Goal: Task Accomplishment & Management: Manage account settings

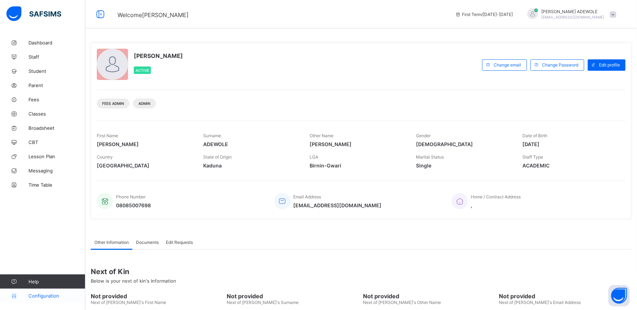
click at [40, 296] on span "Configuration" at bounding box center [56, 296] width 57 height 6
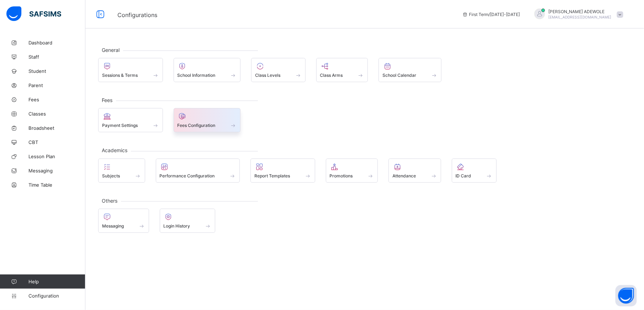
click at [235, 125] on span at bounding box center [233, 125] width 7 height 6
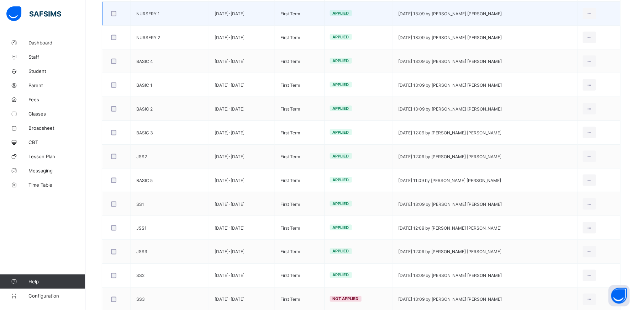
scroll to position [258, 0]
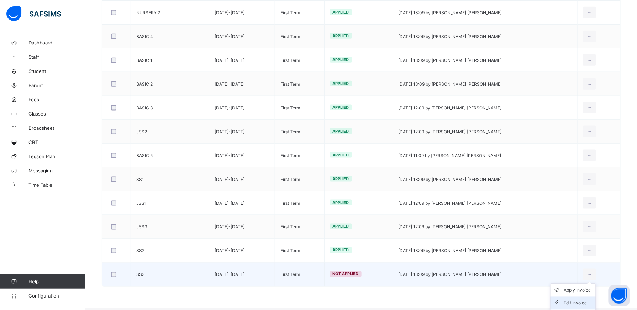
click at [588, 305] on div "Edit Invoice" at bounding box center [578, 303] width 29 height 7
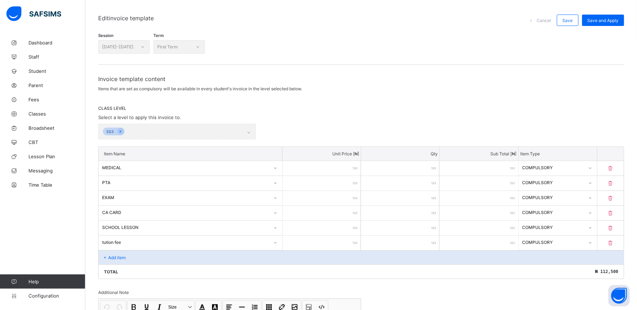
scroll to position [142, 0]
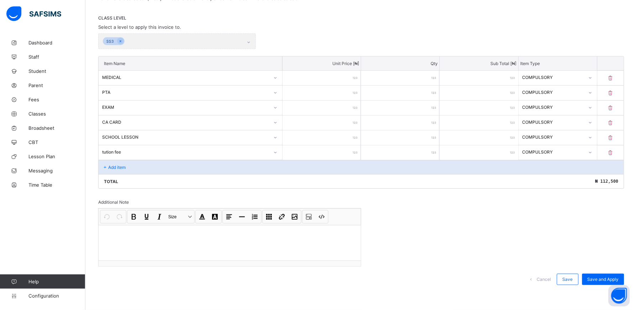
click at [133, 173] on div "Add item" at bounding box center [361, 167] width 525 height 14
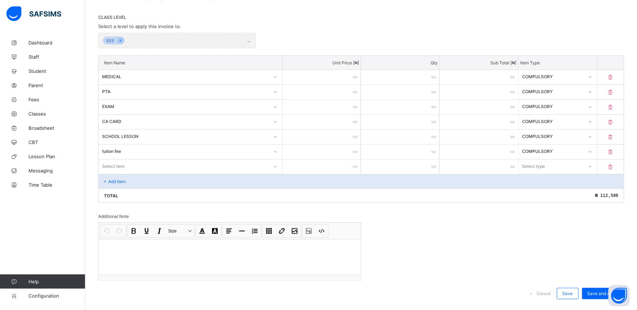
scroll to position [157, 0]
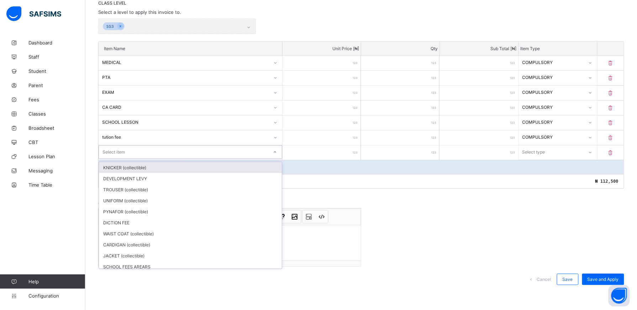
click at [277, 154] on icon at bounding box center [275, 152] width 4 height 7
click at [276, 152] on icon at bounding box center [275, 152] width 2 height 1
click at [276, 153] on icon at bounding box center [275, 152] width 4 height 7
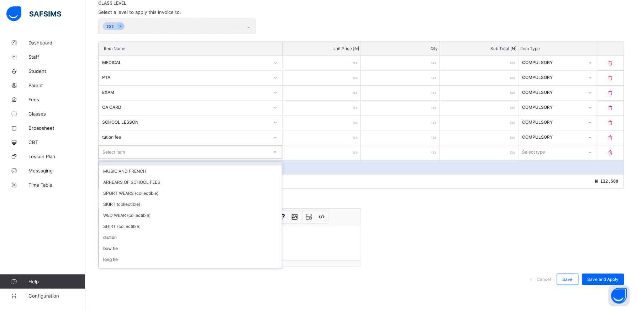
scroll to position [120, 0]
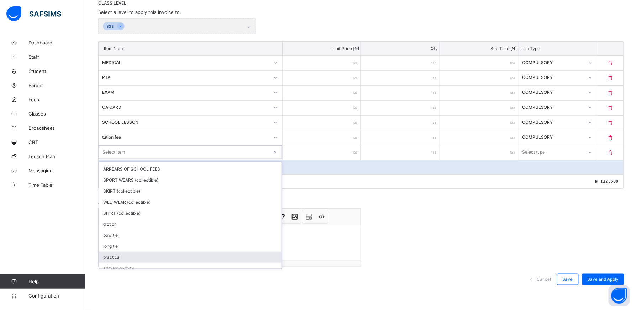
click at [190, 255] on div "practical" at bounding box center [190, 257] width 183 height 11
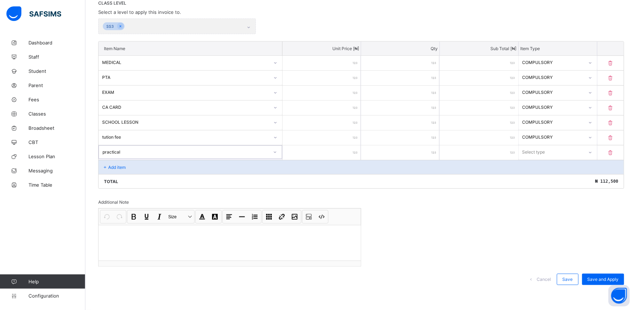
click at [344, 153] on input "number" at bounding box center [321, 152] width 78 height 15
type input "*"
type input "***"
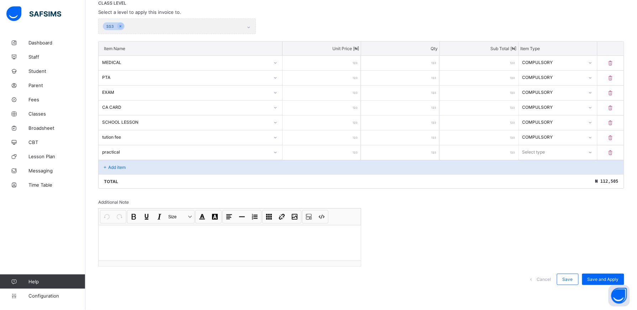
type input "****"
click at [592, 151] on icon at bounding box center [590, 152] width 4 height 7
click at [585, 176] on div "Optional" at bounding box center [558, 178] width 78 height 11
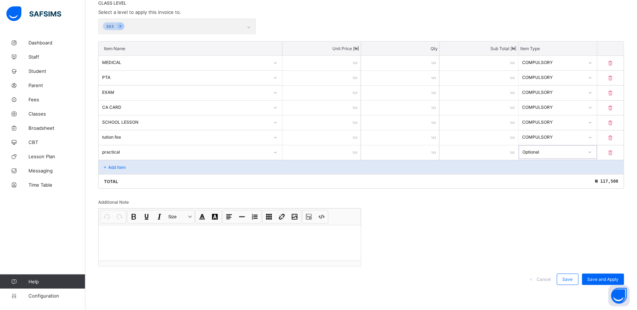
click at [126, 165] on p "Add item" at bounding box center [116, 167] width 17 height 5
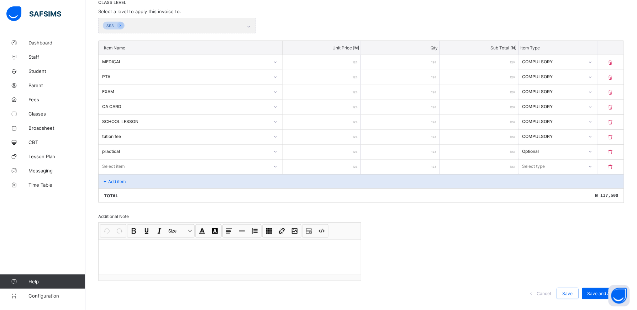
click at [346, 169] on input "number" at bounding box center [321, 167] width 78 height 15
click at [276, 167] on icon at bounding box center [275, 166] width 4 height 7
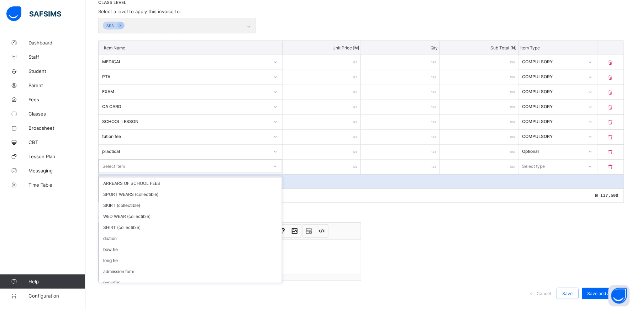
scroll to position [133, 0]
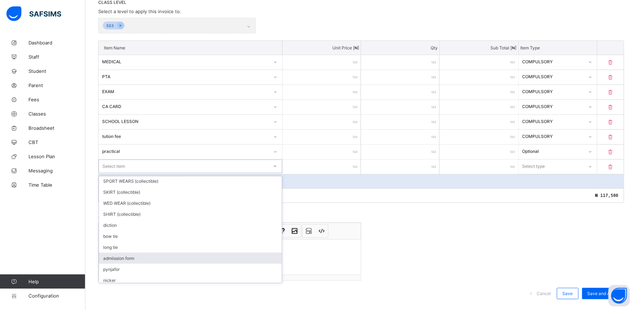
click at [186, 258] on div "admiission form" at bounding box center [190, 258] width 183 height 11
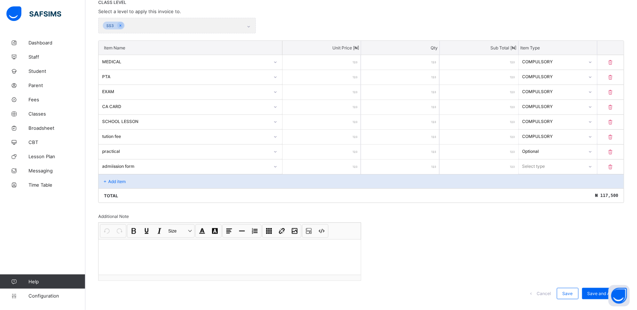
click at [348, 167] on input "number" at bounding box center [321, 167] width 78 height 15
type input "*"
type input "**"
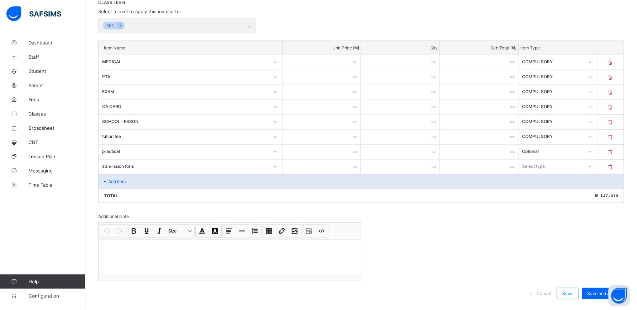
type input "****"
click at [592, 168] on icon at bounding box center [590, 166] width 4 height 7
click at [555, 194] on div "Optional" at bounding box center [558, 192] width 78 height 11
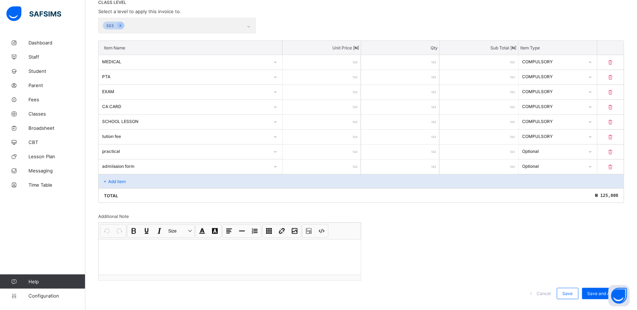
click at [146, 180] on div "Add item" at bounding box center [361, 181] width 525 height 14
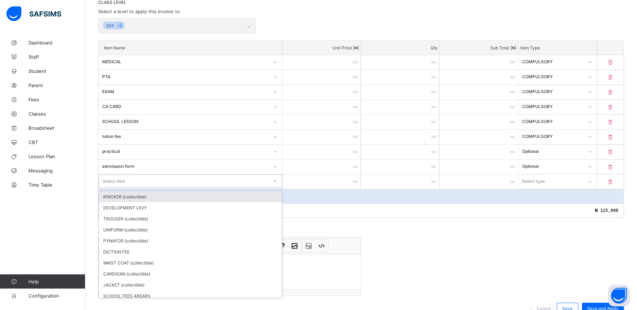
click at [278, 184] on div at bounding box center [275, 181] width 12 height 11
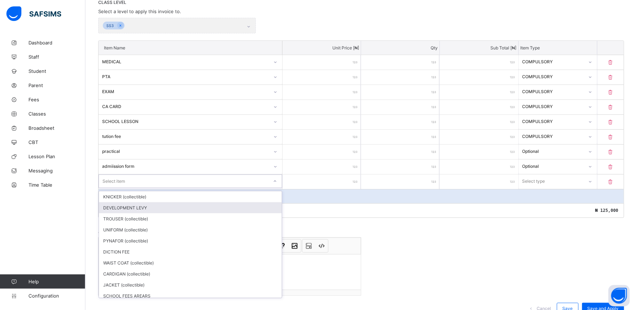
click at [212, 213] on div "DEVELOPMENT LEVY" at bounding box center [190, 207] width 183 height 11
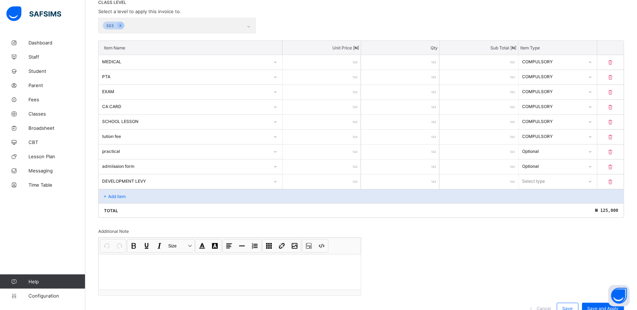
click at [349, 182] on input "number" at bounding box center [321, 182] width 78 height 15
type input "*"
type input "***"
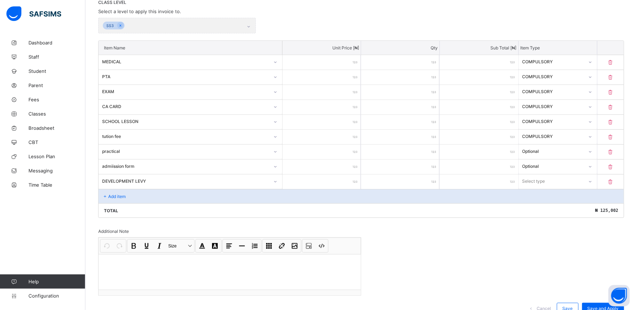
type input "****"
click at [592, 182] on icon at bounding box center [590, 181] width 4 height 7
click at [585, 211] on div "Optional" at bounding box center [558, 207] width 78 height 11
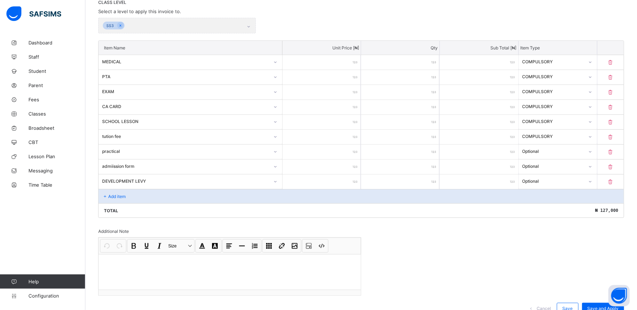
click at [121, 198] on p "Add item" at bounding box center [116, 196] width 17 height 5
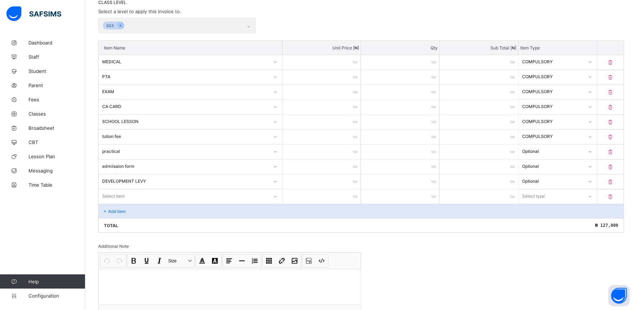
click at [277, 196] on icon at bounding box center [275, 196] width 4 height 7
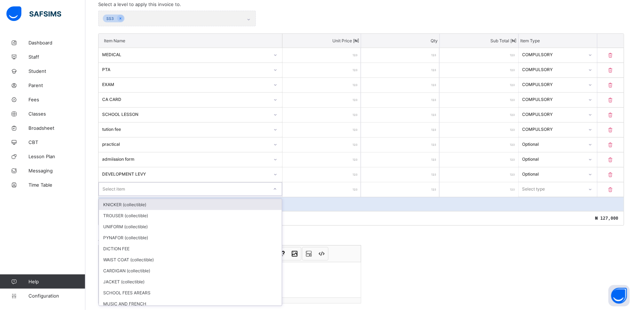
scroll to position [165, 0]
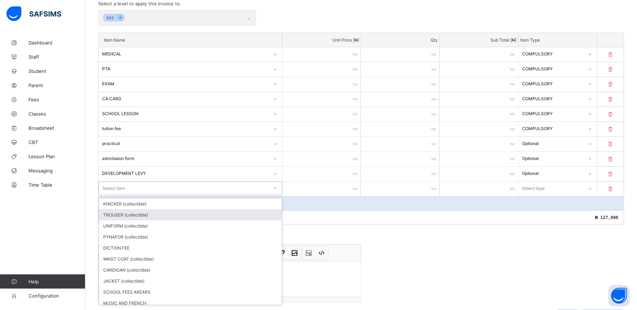
click at [261, 219] on div "TROUSER (collectible)" at bounding box center [190, 215] width 183 height 11
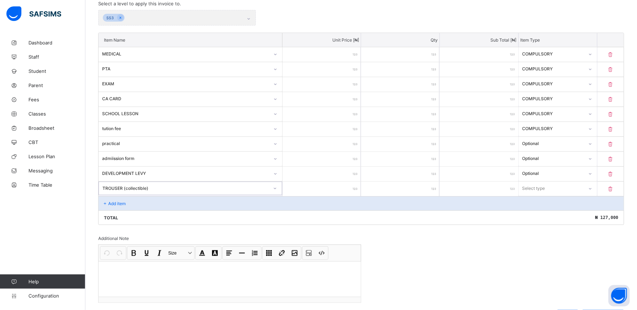
click at [343, 193] on input "number" at bounding box center [321, 189] width 78 height 15
type input "*"
type input "***"
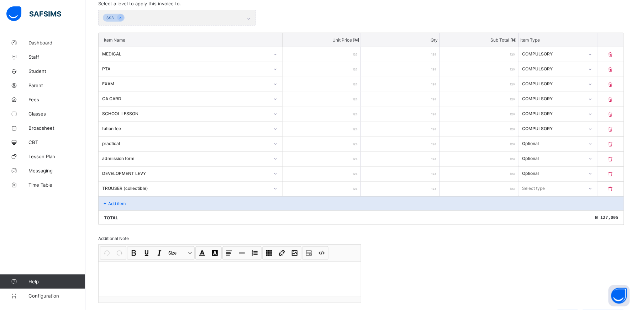
type input "****"
click at [592, 190] on icon at bounding box center [590, 188] width 4 height 7
click at [568, 218] on div "Optional" at bounding box center [558, 215] width 78 height 11
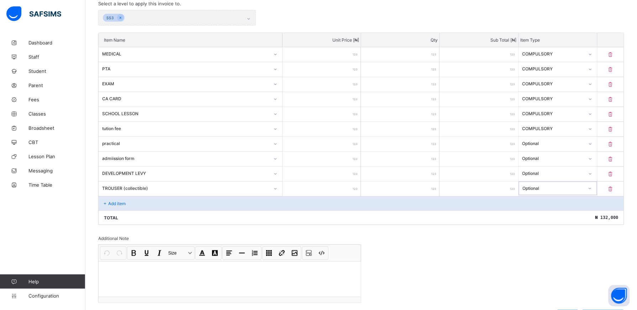
click at [124, 201] on div "Add item" at bounding box center [361, 203] width 525 height 14
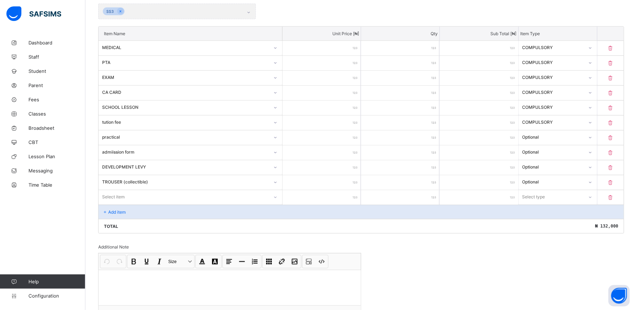
click at [276, 203] on div "Select item" at bounding box center [191, 197] width 184 height 14
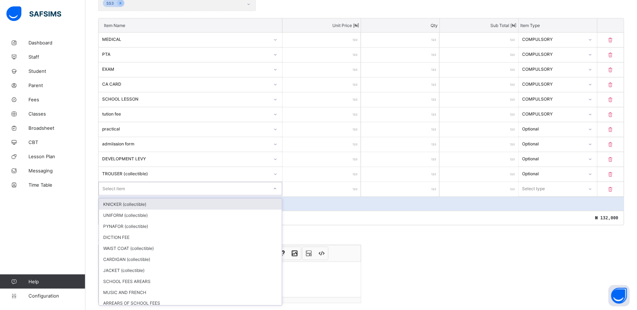
scroll to position [180, 0]
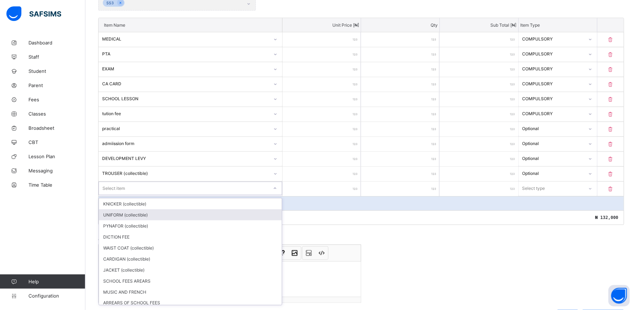
click at [247, 220] on div "UNIFORM (collectible)" at bounding box center [190, 215] width 183 height 11
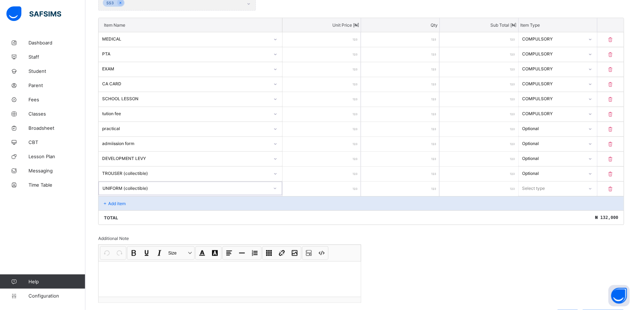
click at [341, 193] on input "number" at bounding box center [321, 189] width 78 height 15
type input "*"
type input "**"
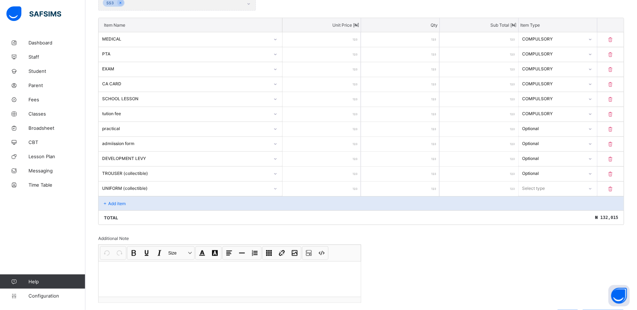
type input "****"
type input "*****"
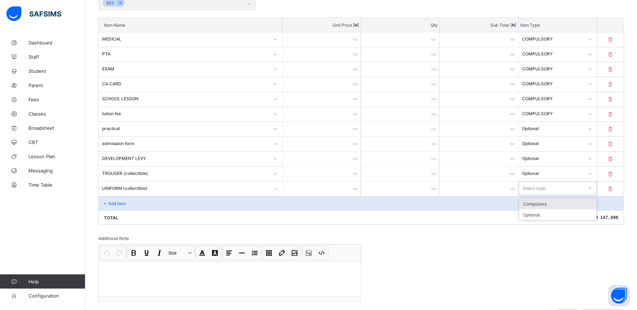
click at [592, 190] on icon at bounding box center [590, 188] width 4 height 7
click at [571, 212] on div "Optional" at bounding box center [558, 215] width 78 height 11
click at [112, 206] on p "Add item" at bounding box center [116, 203] width 17 height 5
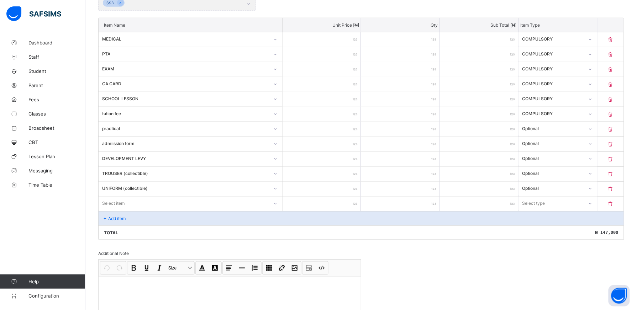
click at [278, 205] on div at bounding box center [276, 204] width 14 height 14
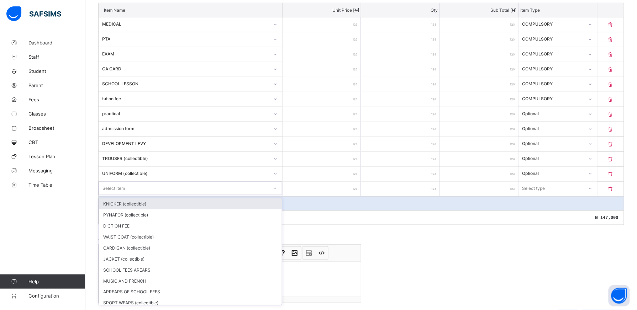
scroll to position [195, 0]
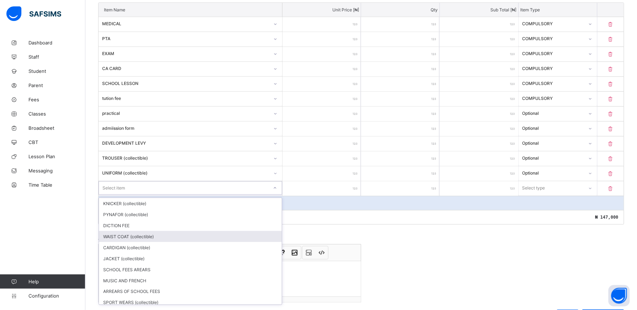
click at [246, 236] on div "WAIST COAT (collectible)" at bounding box center [190, 236] width 183 height 11
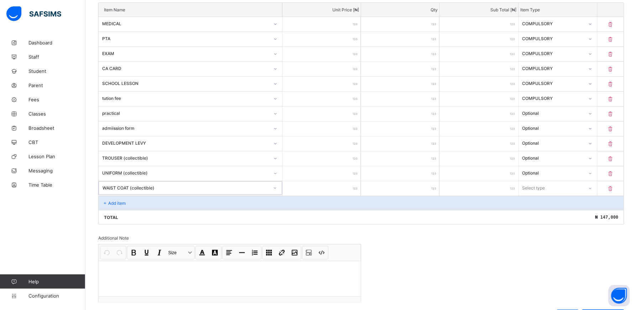
click at [277, 191] on icon at bounding box center [275, 188] width 4 height 7
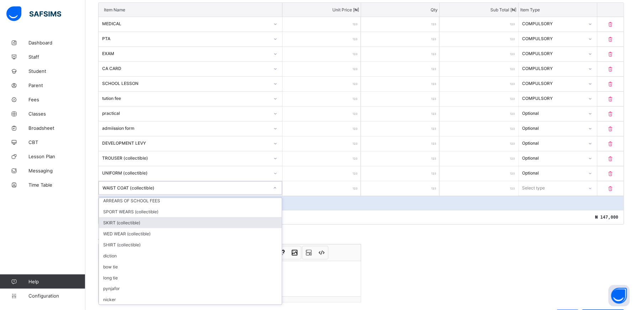
scroll to position [90, 0]
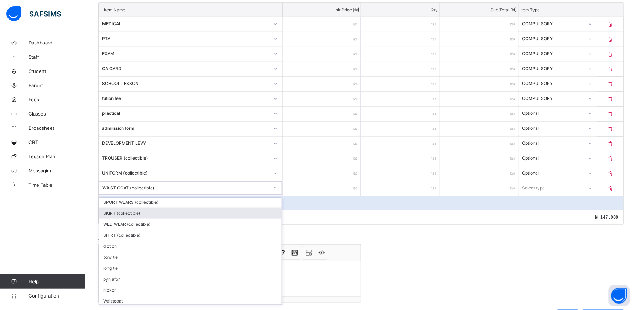
click at [347, 188] on input "number" at bounding box center [321, 188] width 78 height 15
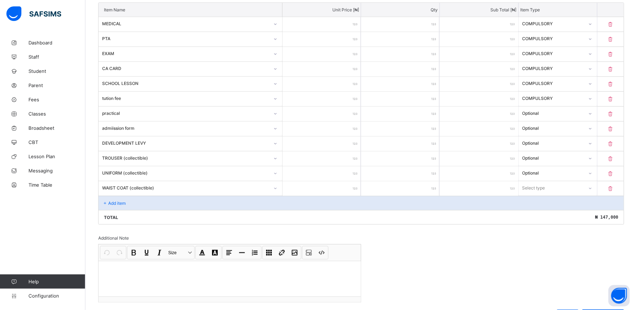
type input "*"
type input "***"
type input "****"
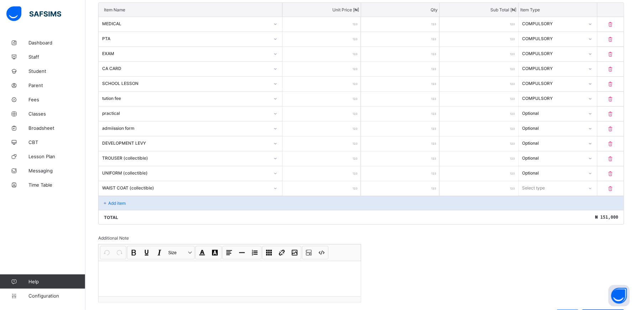
type input "****"
click at [592, 190] on icon at bounding box center [590, 188] width 4 height 7
click at [562, 219] on div "Optional" at bounding box center [558, 214] width 78 height 11
click at [115, 205] on p "Add item" at bounding box center [116, 203] width 17 height 5
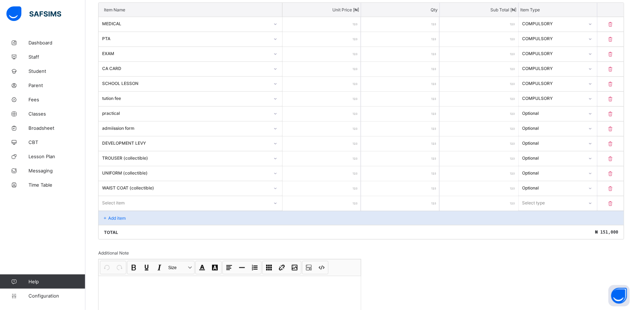
click at [279, 204] on div "Select item" at bounding box center [191, 203] width 184 height 15
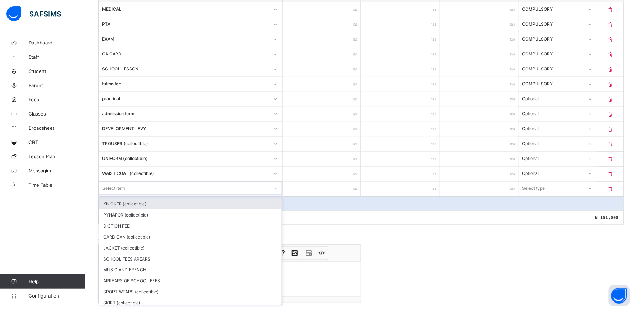
scroll to position [211, 0]
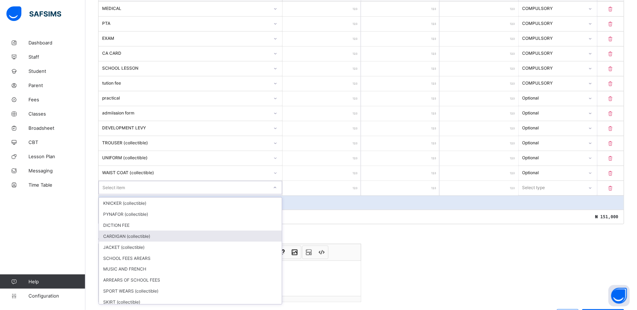
click at [208, 237] on div "CARDIGAN (collectible)" at bounding box center [190, 236] width 183 height 11
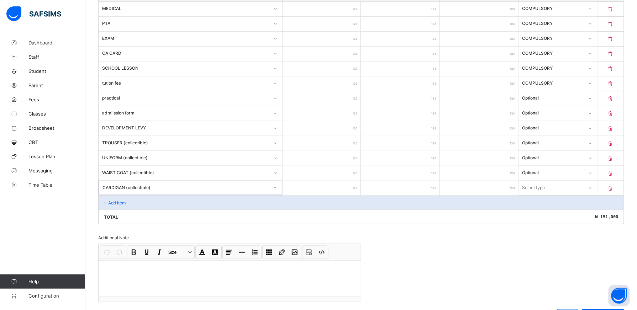
click at [340, 194] on input "number" at bounding box center [321, 188] width 78 height 15
type input "*"
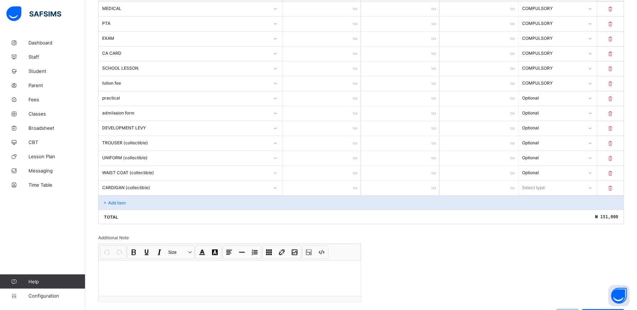
type input "*"
type input "**"
type input "*****"
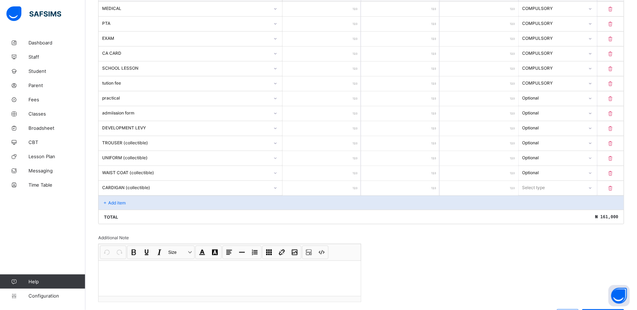
type input "*****"
click at [592, 188] on icon at bounding box center [590, 187] width 4 height 7
click at [593, 214] on div "Optional" at bounding box center [558, 214] width 78 height 11
click at [134, 204] on div "Add item" at bounding box center [361, 203] width 525 height 14
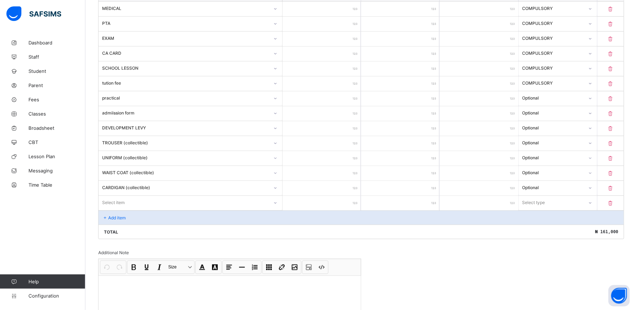
click at [278, 208] on div "Select item" at bounding box center [191, 203] width 184 height 14
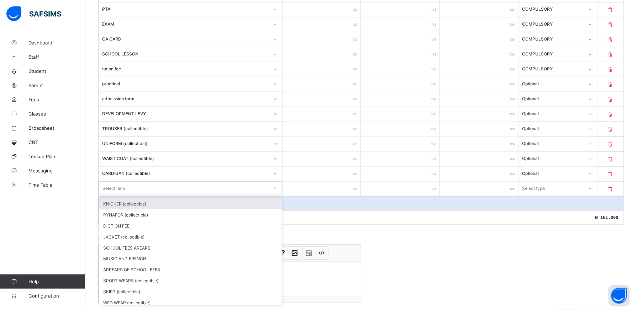
scroll to position [226, 0]
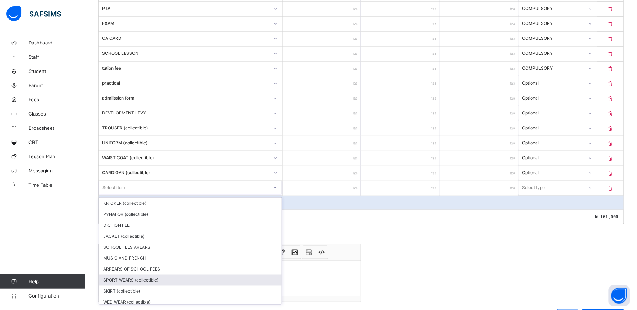
click at [216, 280] on div "SPORT WEARS (collectible)" at bounding box center [190, 280] width 183 height 11
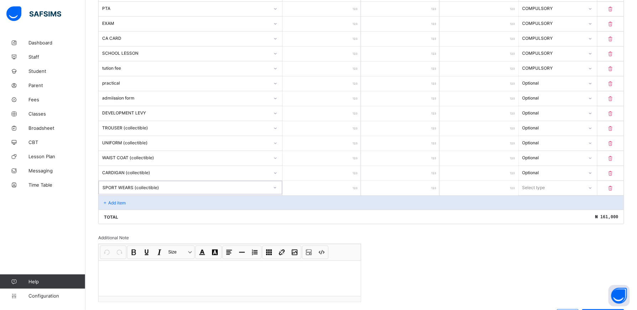
click at [346, 188] on input "number" at bounding box center [321, 188] width 78 height 15
type input "*"
type input "****"
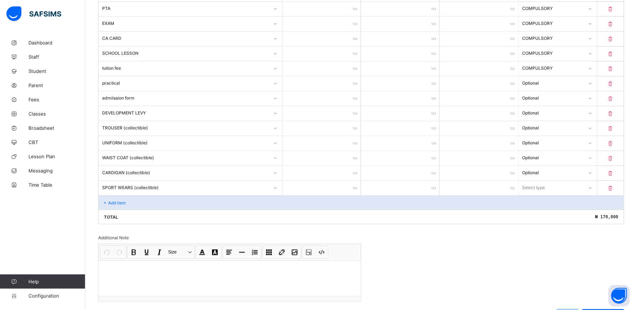
type input "****"
click at [592, 190] on icon at bounding box center [590, 188] width 4 height 7
click at [570, 214] on div "Optional" at bounding box center [558, 214] width 78 height 11
click at [124, 206] on p "Add item" at bounding box center [116, 202] width 17 height 5
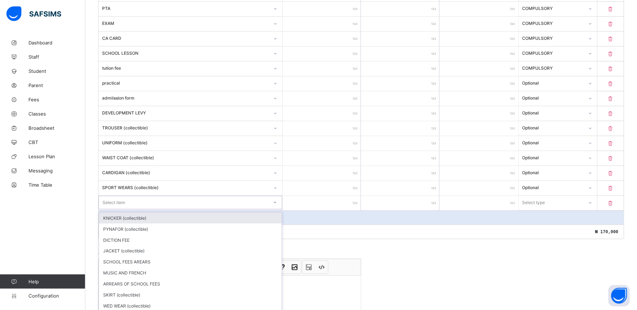
click at [279, 207] on div "option KNICKER (collectible) focused, 1 of 16. 16 results available. Use Up and…" at bounding box center [191, 203] width 184 height 14
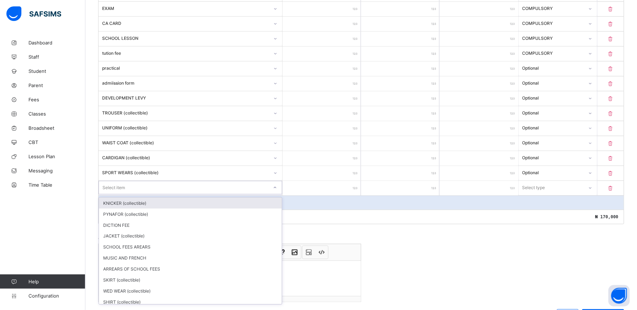
scroll to position [241, 0]
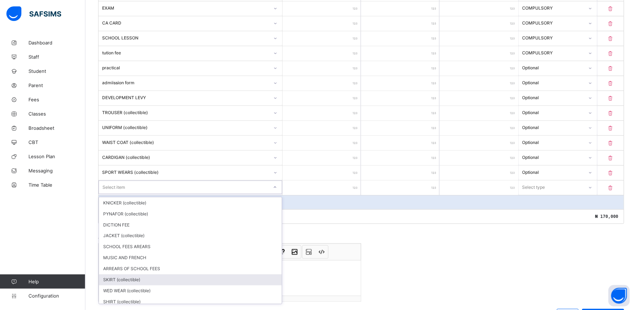
click at [241, 285] on div "SKIRT (collectible)" at bounding box center [190, 280] width 183 height 11
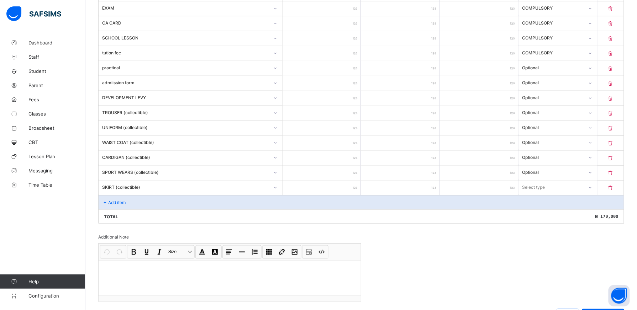
click at [343, 191] on input "number" at bounding box center [321, 188] width 78 height 15
type input "*"
type input "****"
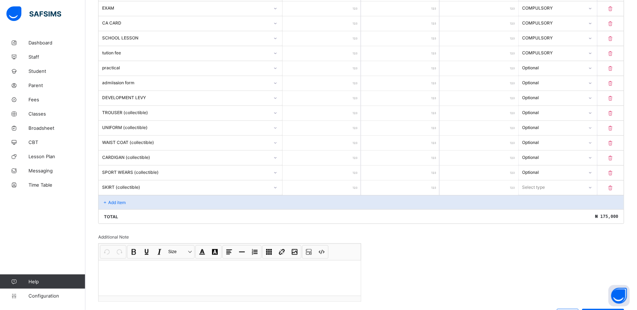
type input "****"
click at [592, 191] on icon at bounding box center [590, 187] width 4 height 7
click at [571, 219] on div "Optional" at bounding box center [558, 213] width 78 height 11
click at [125, 209] on div "Add item" at bounding box center [361, 202] width 525 height 14
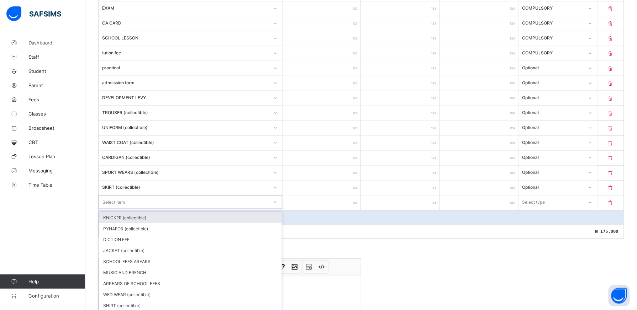
click at [277, 206] on div "Item Name Unit Price [ ₦ ] Qty Sub Total [ ₦ ] Item Type MEDICAL *** * *** COMP…" at bounding box center [361, 98] width 526 height 282
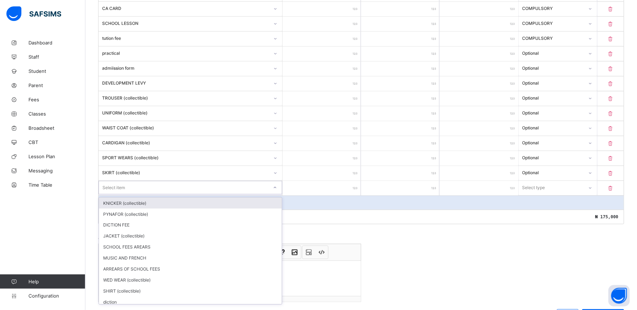
scroll to position [256, 0]
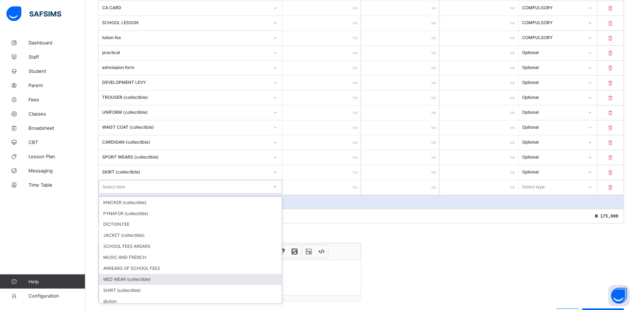
click at [264, 277] on div "WED WEAR (collectible)" at bounding box center [190, 279] width 183 height 11
click at [264, 277] on div at bounding box center [230, 278] width 262 height 36
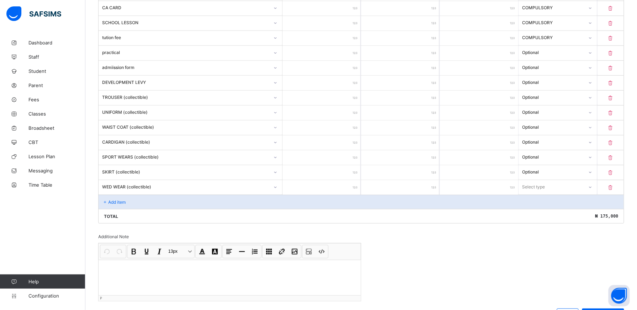
click at [264, 277] on div at bounding box center [230, 278] width 262 height 36
click at [348, 190] on input "number" at bounding box center [321, 187] width 78 height 15
type input "*"
type input "***"
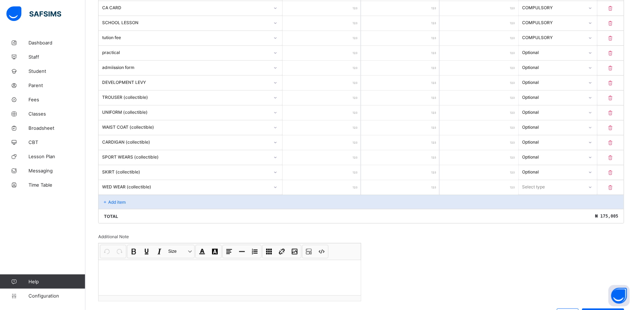
type input "***"
type input "****"
click at [592, 191] on icon at bounding box center [590, 187] width 4 height 7
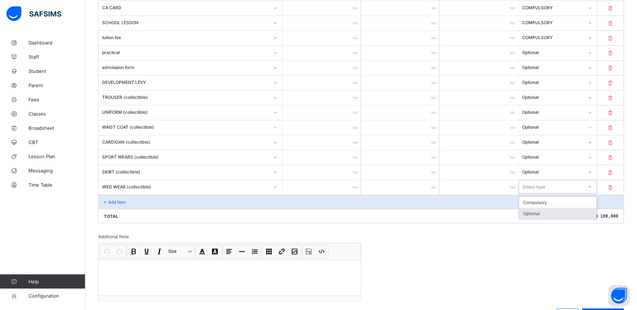
click at [546, 216] on div "Optional" at bounding box center [558, 213] width 78 height 11
click at [138, 203] on div "Add item" at bounding box center [361, 202] width 525 height 14
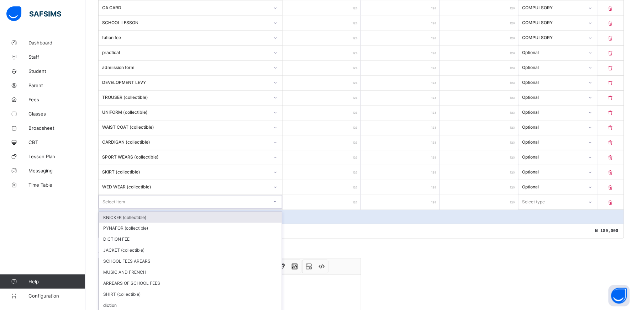
click at [279, 204] on div "option KNICKER (collectible) focused, 1 of 14. 14 results available. Use Up and…" at bounding box center [191, 202] width 184 height 15
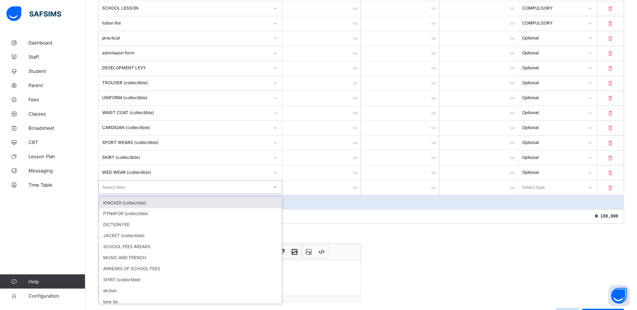
scroll to position [271, 0]
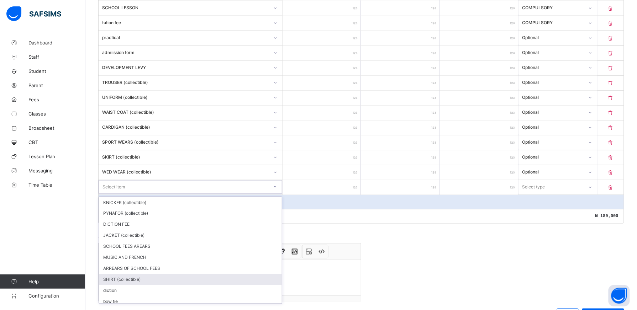
click at [269, 279] on div "SHIRT (collectible)" at bounding box center [190, 279] width 183 height 11
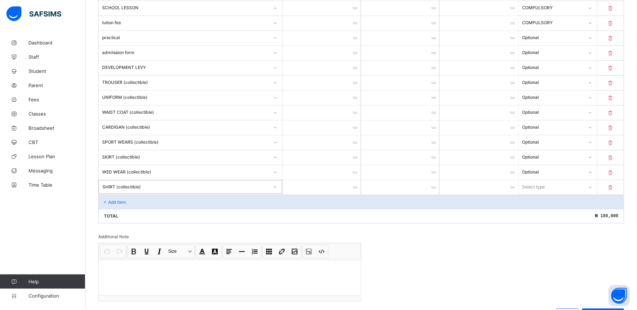
click at [342, 191] on input "number" at bounding box center [321, 187] width 78 height 15
type input "*"
type input "****"
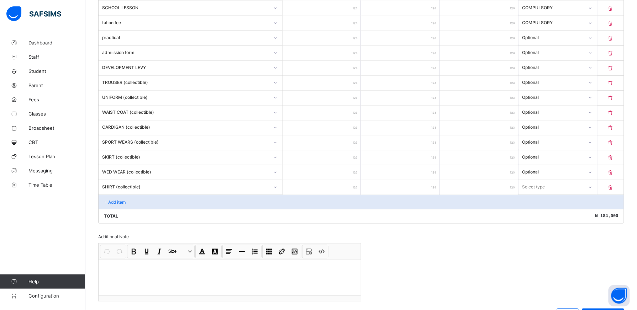
type input "****"
click at [592, 188] on icon at bounding box center [590, 187] width 2 height 1
click at [589, 218] on div "Optional" at bounding box center [558, 213] width 78 height 11
click at [115, 205] on p "Add item" at bounding box center [116, 202] width 17 height 5
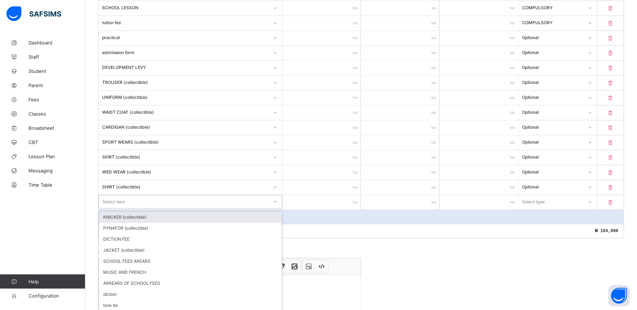
click at [277, 205] on div "Item Name Unit Price [ ₦ ] Qty Sub Total [ ₦ ] Item Type MEDICAL *** * *** COMP…" at bounding box center [361, 83] width 526 height 312
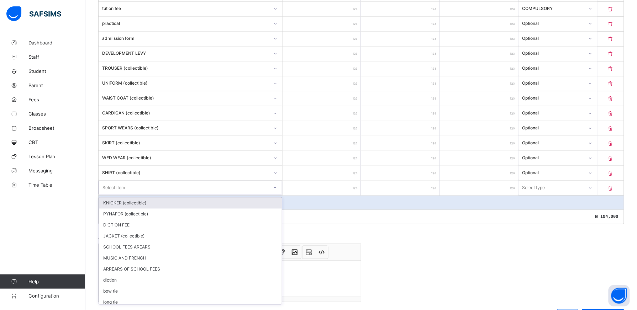
scroll to position [286, 0]
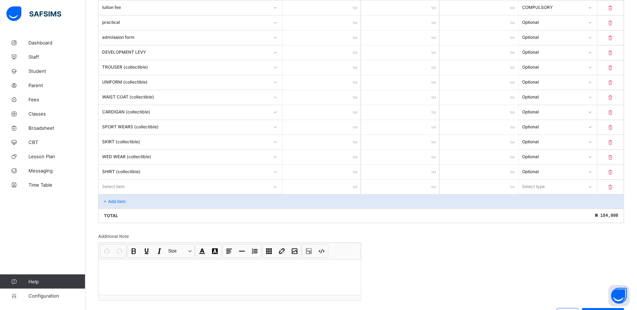
click at [249, 310] on html "School Fees First Term / [DATE]-[DATE] [PERSON_NAME] [EMAIL_ADDRESS][DOMAIN_NAM…" at bounding box center [318, 29] width 637 height 631
click at [335, 195] on input "number" at bounding box center [321, 187] width 78 height 15
type input "*"
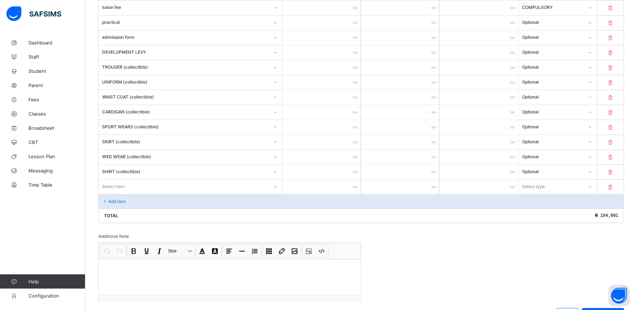
type input "****"
click at [592, 190] on icon at bounding box center [590, 186] width 4 height 7
click at [597, 211] on div "Optional" at bounding box center [558, 213] width 78 height 11
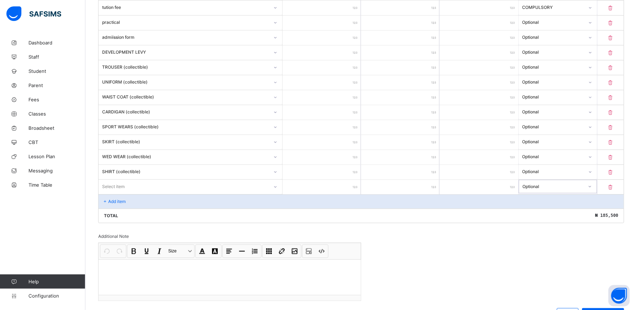
click at [136, 201] on div "Add item" at bounding box center [361, 202] width 525 height 14
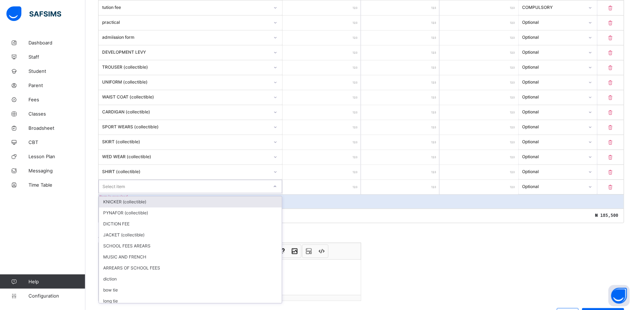
click at [277, 190] on icon at bounding box center [275, 186] width 4 height 7
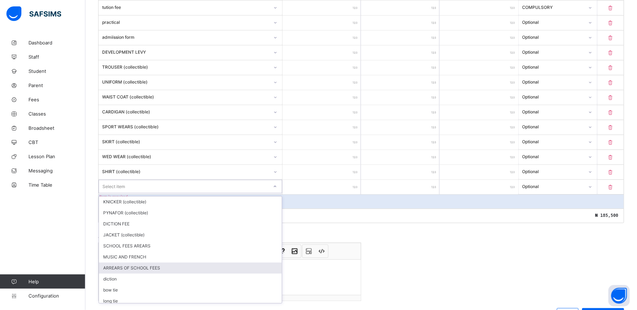
scroll to position [13, 0]
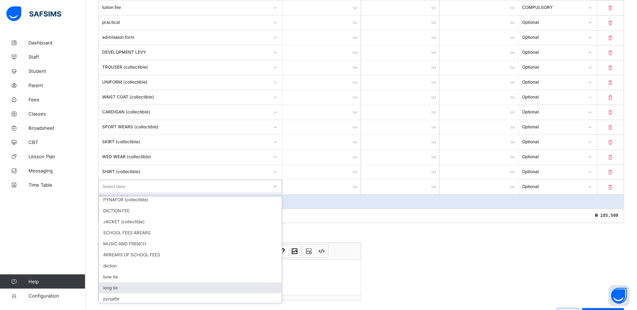
click at [221, 294] on div "long tie" at bounding box center [190, 288] width 183 height 11
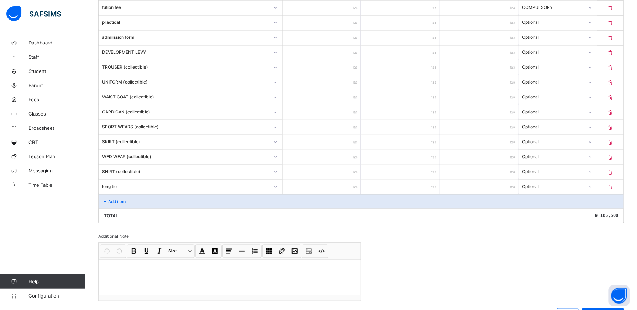
click at [141, 205] on div "Add item" at bounding box center [361, 202] width 525 height 14
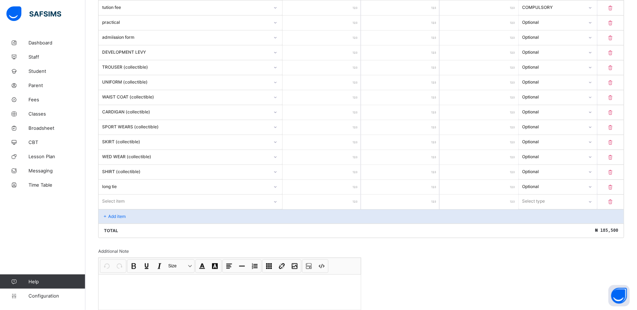
click at [276, 201] on div at bounding box center [275, 201] width 12 height 11
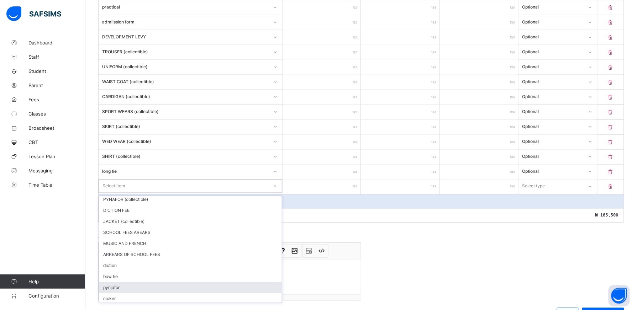
scroll to position [24, 0]
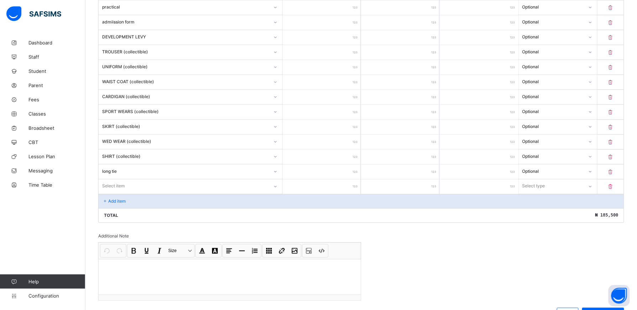
click at [614, 190] on icon at bounding box center [610, 187] width 7 height 6
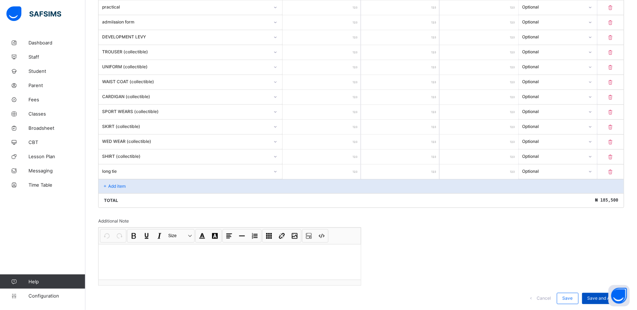
click at [602, 301] on span "Save and Apply" at bounding box center [602, 298] width 31 height 5
click at [573, 301] on span "Save" at bounding box center [567, 298] width 10 height 5
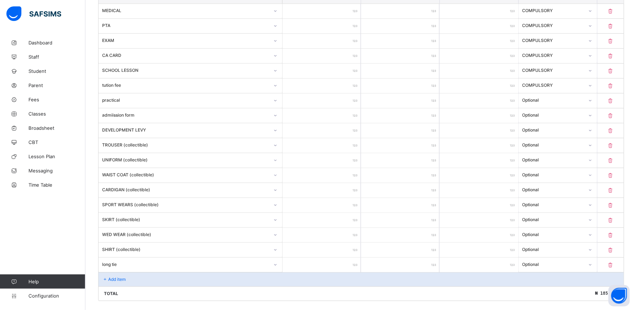
scroll to position [22, 0]
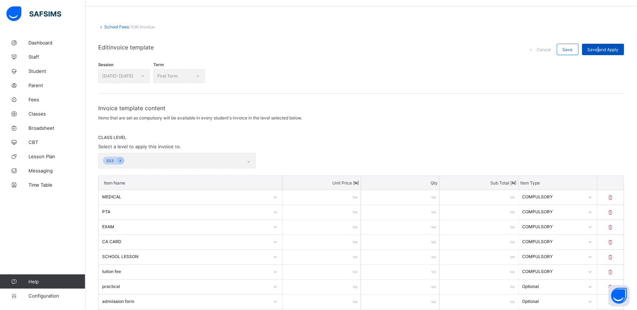
click at [605, 47] on span "Save and Apply" at bounding box center [602, 49] width 31 height 5
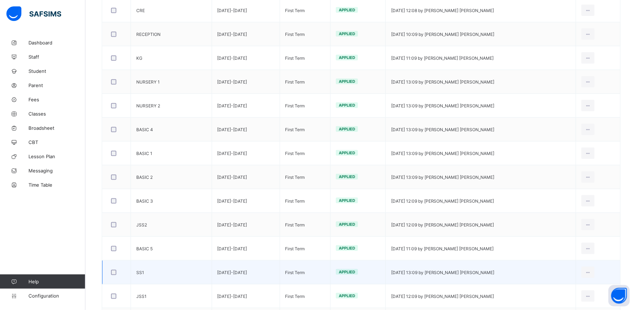
scroll to position [118, 0]
